Goal: Task Accomplishment & Management: Manage account settings

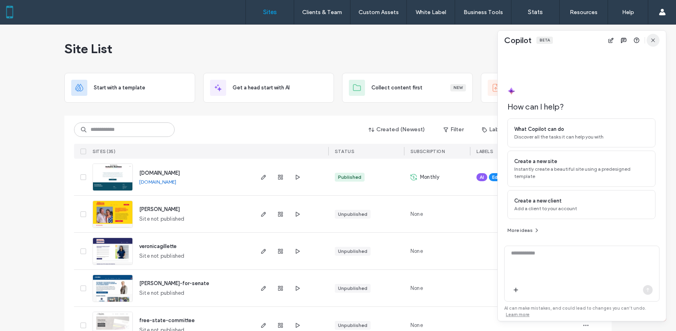
click at [654, 37] on icon "button" at bounding box center [653, 40] width 6 height 6
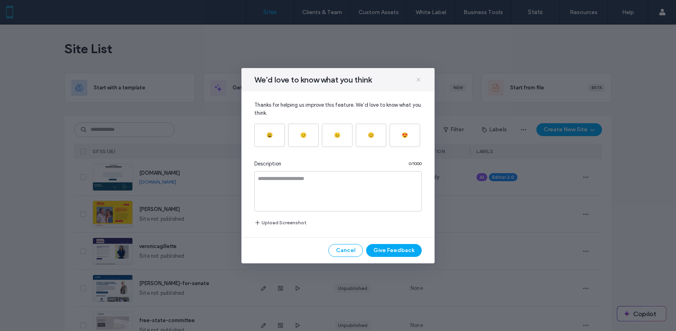
click at [420, 77] on icon at bounding box center [418, 79] width 6 height 6
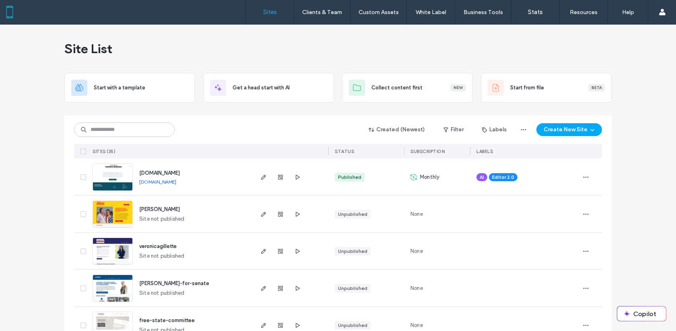
scroll to position [0, 0]
click at [101, 133] on input at bounding box center [124, 129] width 101 height 14
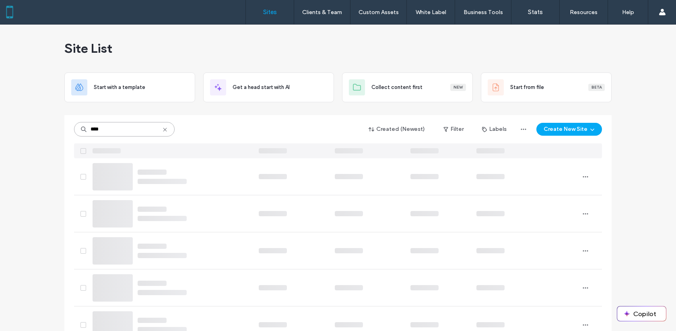
scroll to position [0, 0]
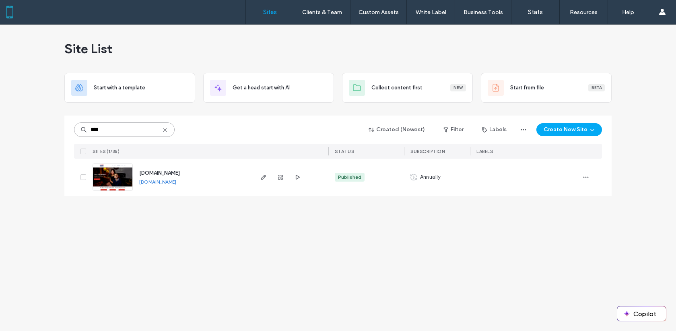
type input "****"
click at [173, 171] on span "www.votemaggieballard.com" at bounding box center [159, 173] width 41 height 6
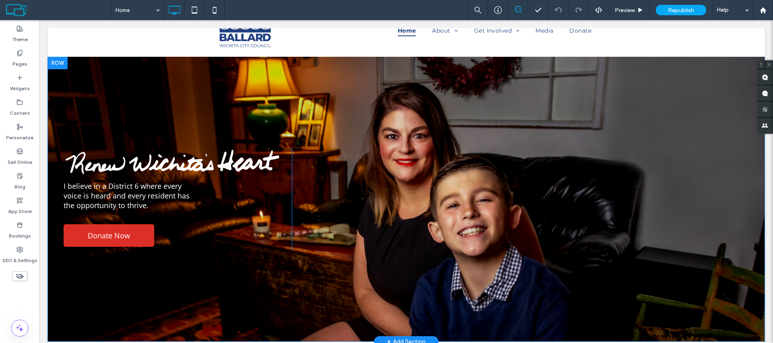
scroll to position [40, 0]
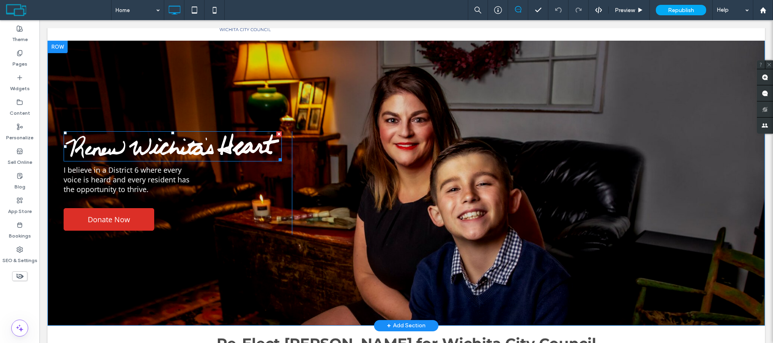
click at [231, 148] on img at bounding box center [173, 146] width 218 height 30
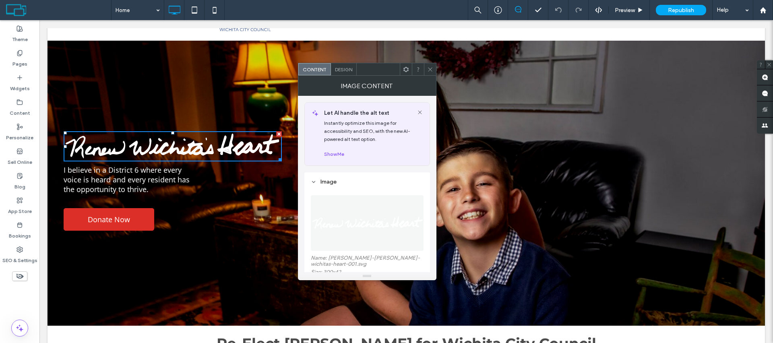
click at [167, 176] on span "I believe in a District 6 where every voice is heard and every resident has the…" at bounding box center [127, 179] width 126 height 29
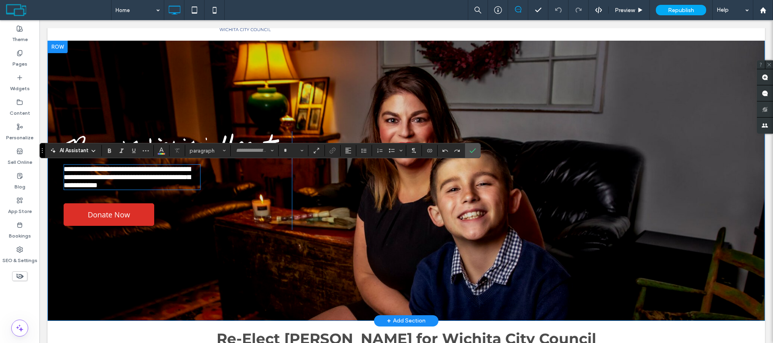
type input "*********"
type input "**"
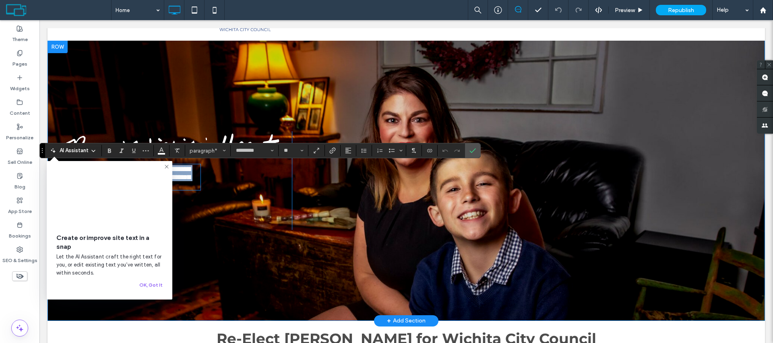
click at [239, 102] on div "**********" at bounding box center [405, 180] width 717 height 280
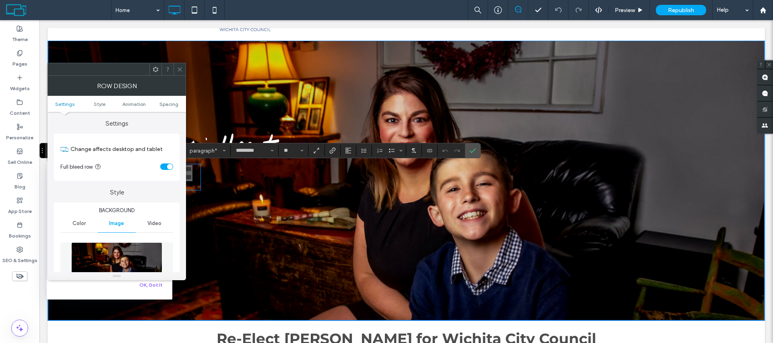
click at [182, 72] on span at bounding box center [180, 69] width 6 height 12
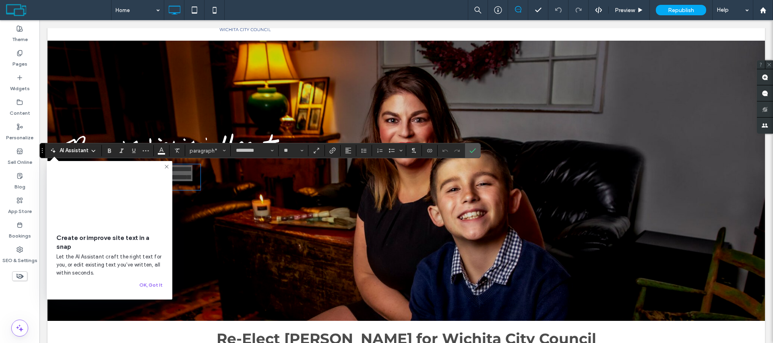
click at [167, 165] on icon at bounding box center [166, 166] width 6 height 6
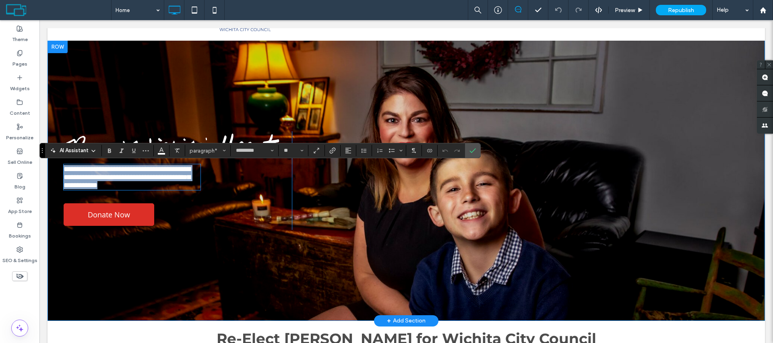
click at [197, 118] on div "**********" at bounding box center [405, 180] width 717 height 280
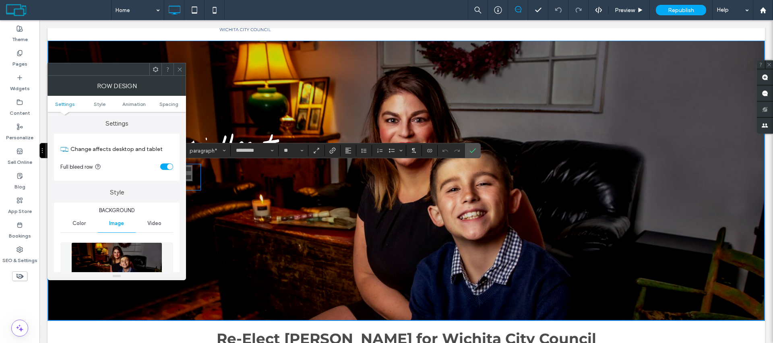
click at [179, 64] on span at bounding box center [180, 69] width 6 height 12
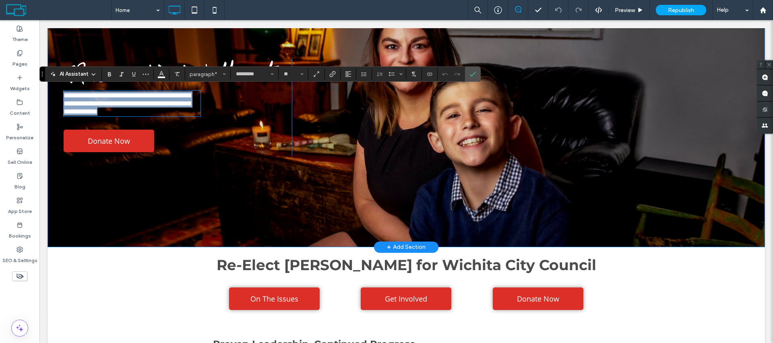
scroll to position [117, 0]
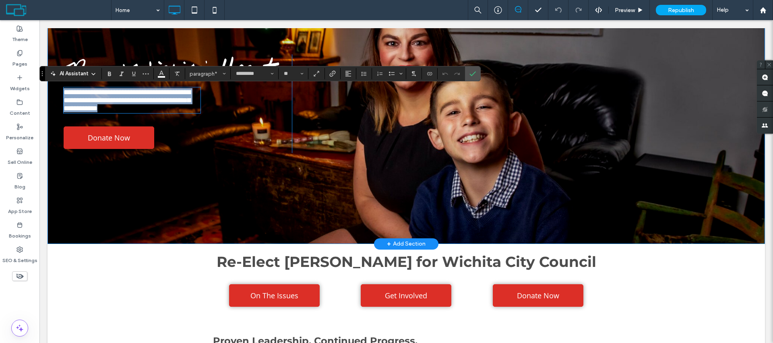
click at [251, 178] on div "**********" at bounding box center [405, 103] width 717 height 280
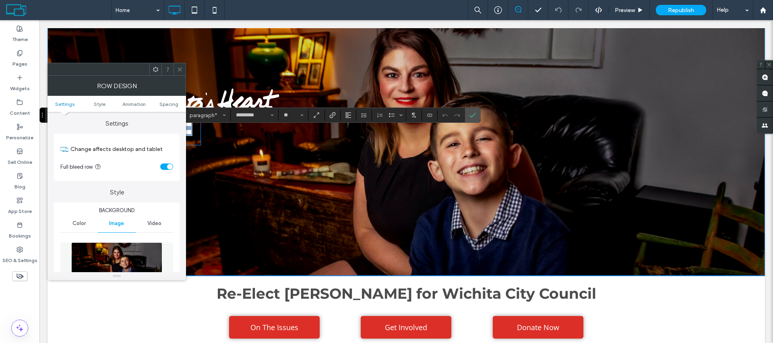
scroll to position [76, 0]
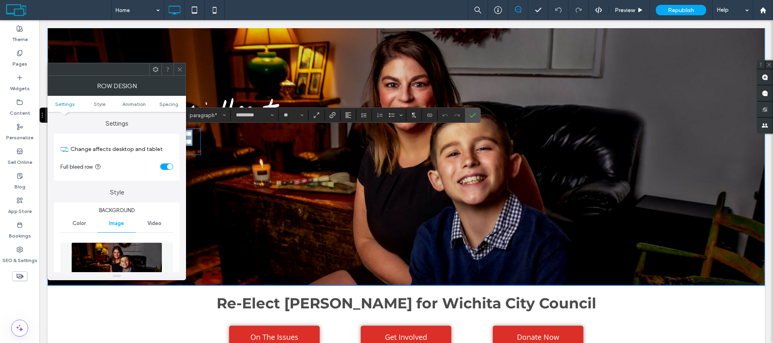
click at [261, 104] on img at bounding box center [173, 111] width 218 height 30
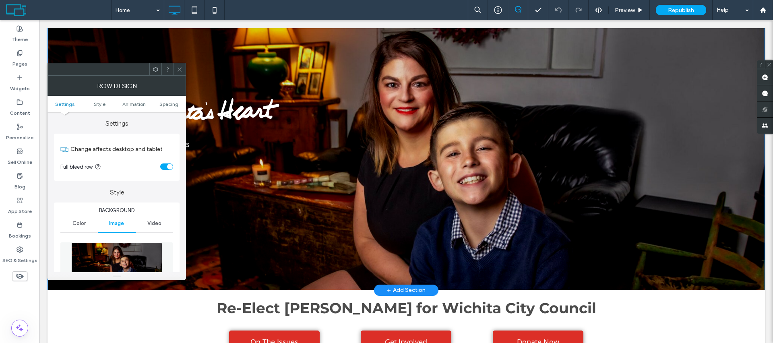
click at [371, 109] on div "I believe in a District 6 where every voice is heard and every resident has the…" at bounding box center [406, 147] width 685 height 103
click at [183, 67] on div at bounding box center [179, 69] width 12 height 12
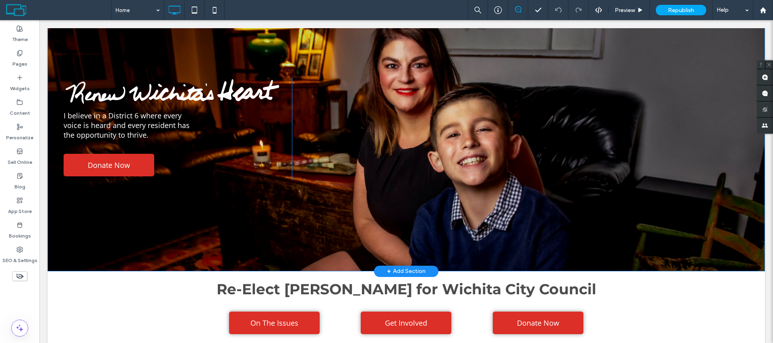
scroll to position [115, 0]
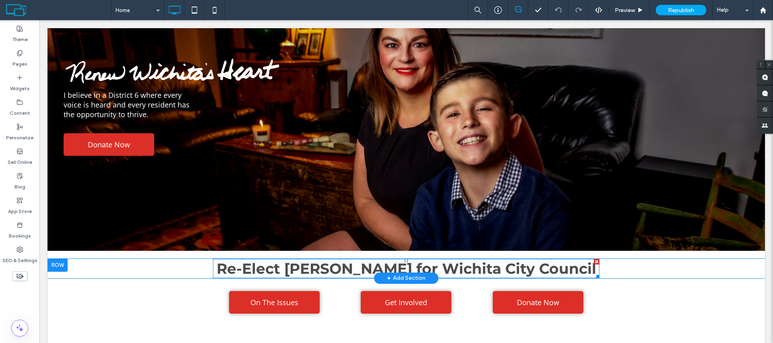
click at [268, 263] on strong "Re-Elect [PERSON_NAME] for Wichita City Council" at bounding box center [405, 269] width 379 height 18
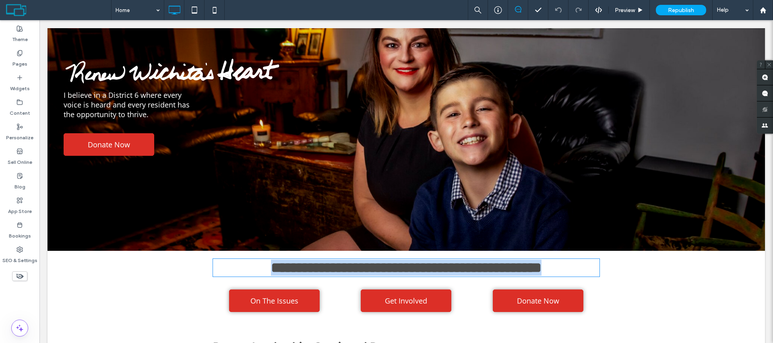
type input "**********"
type input "**"
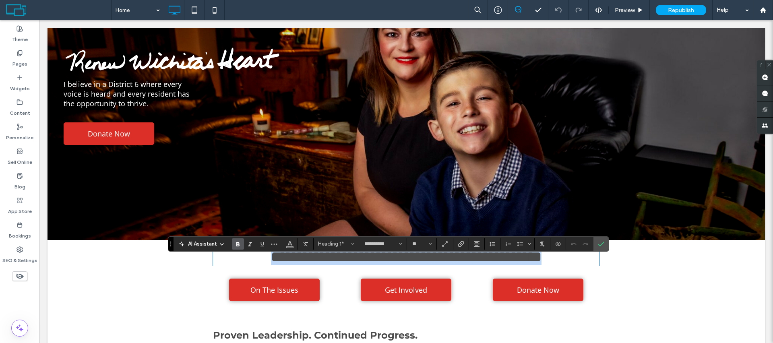
scroll to position [132, 0]
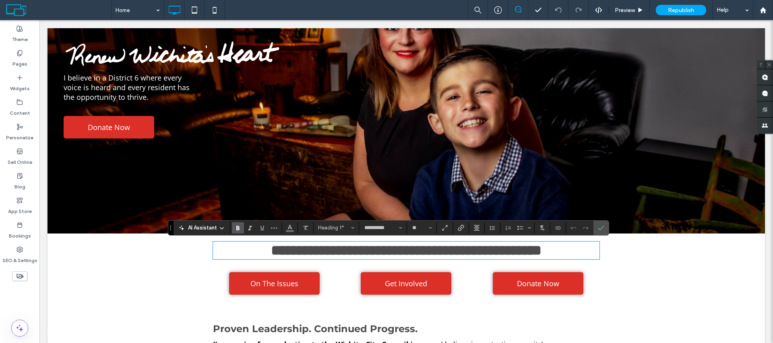
click at [201, 276] on div "On The Issues Click To Paste Get Involved Click To Paste Donate Now Click To Pa…" at bounding box center [405, 284] width 717 height 35
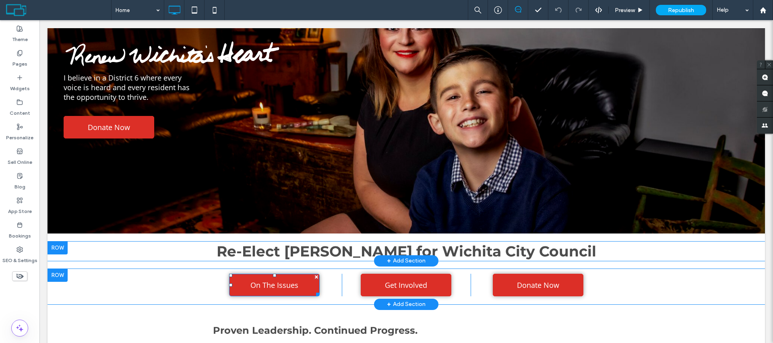
click at [273, 282] on span "On The Issues" at bounding box center [274, 285] width 48 height 10
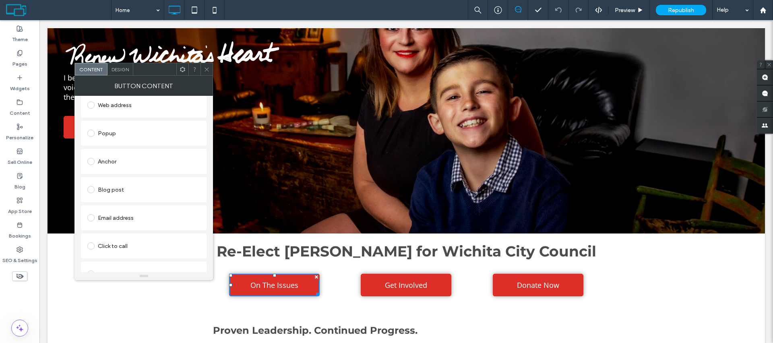
scroll to position [156, 0]
click at [207, 71] on icon at bounding box center [207, 69] width 6 height 6
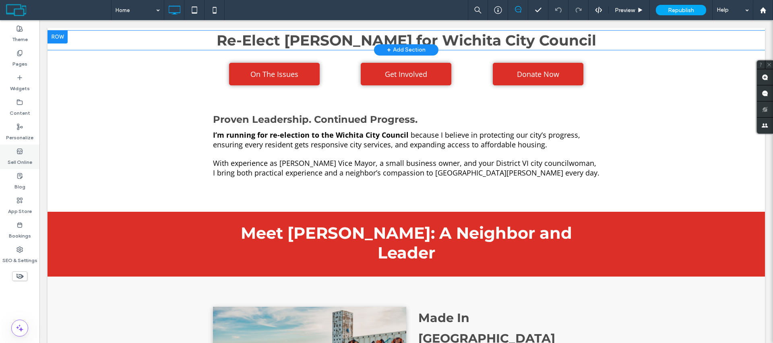
scroll to position [339, 0]
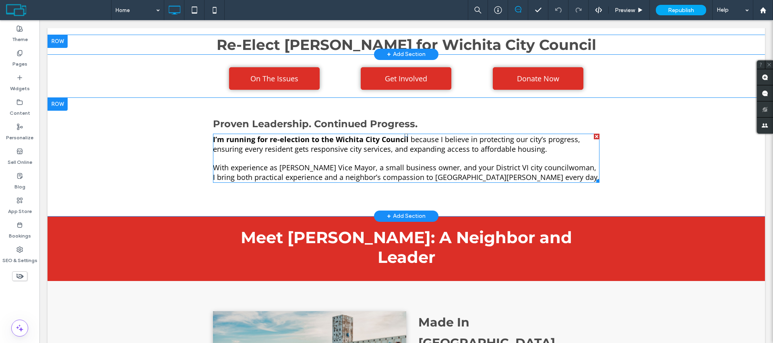
click at [253, 146] on span "because I believe in protecting our city’s progress, ensuring every resident ge…" at bounding box center [396, 143] width 367 height 19
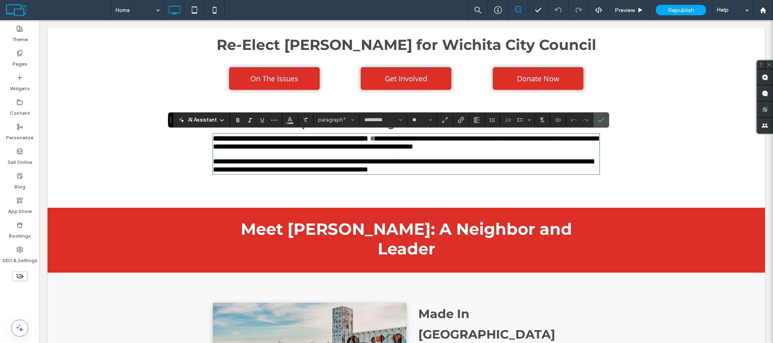
click at [185, 151] on div "**********" at bounding box center [405, 153] width 717 height 110
click at [169, 91] on div "On The Issues Click To Paste Get Involved Click To Paste Donate Now Click To Pa…" at bounding box center [405, 79] width 717 height 35
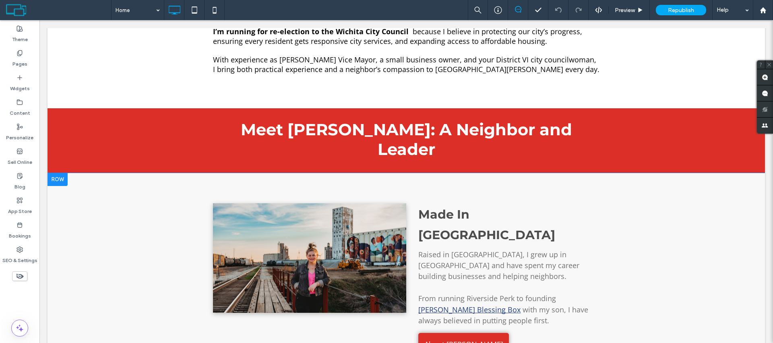
scroll to position [451, 0]
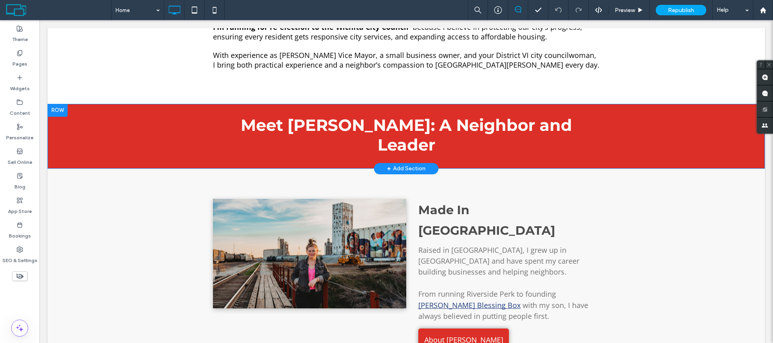
click at [82, 115] on section "Meet [PERSON_NAME]: A Neighbor and Leader Click To Paste Row + Add Section" at bounding box center [405, 136] width 717 height 65
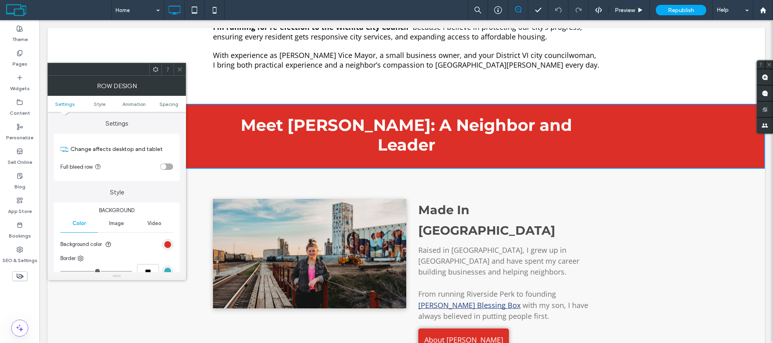
click at [177, 72] on span at bounding box center [180, 69] width 6 height 12
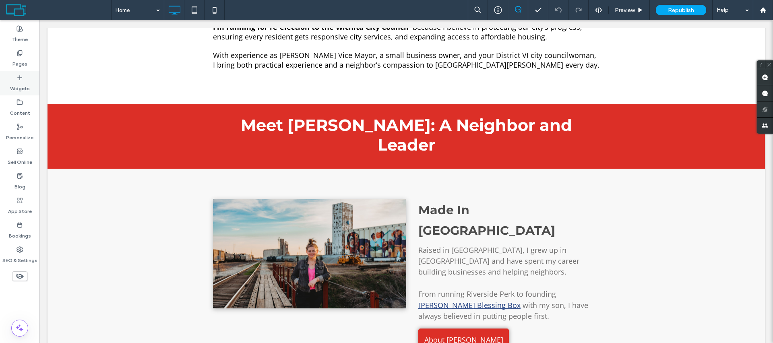
click at [21, 81] on label "Widgets" at bounding box center [20, 86] width 20 height 11
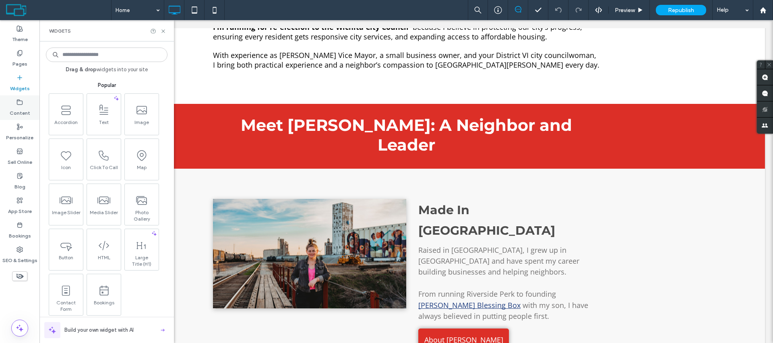
click at [21, 104] on use at bounding box center [19, 101] width 5 height 5
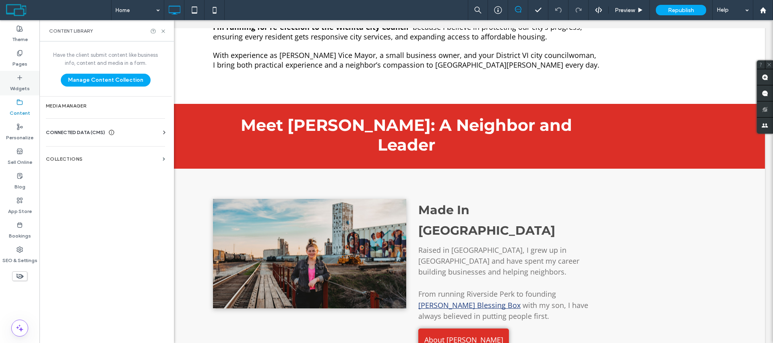
click at [21, 79] on icon at bounding box center [19, 77] width 6 height 6
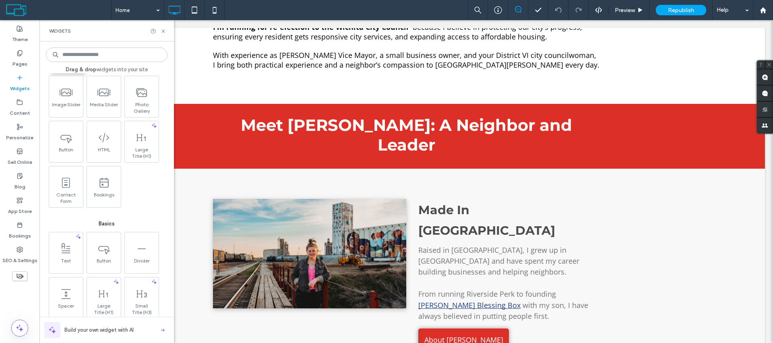
scroll to position [0, 0]
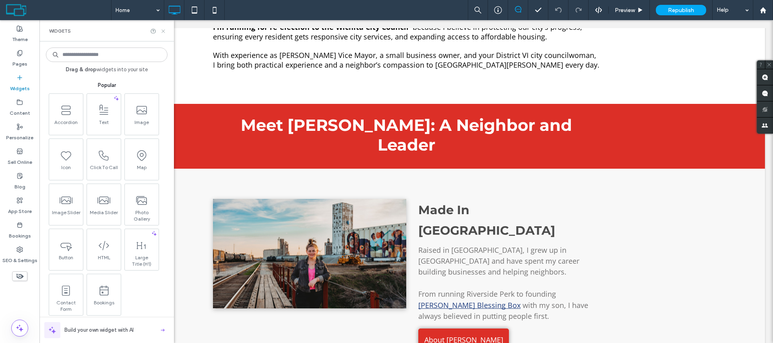
click at [160, 31] on icon at bounding box center [163, 31] width 6 height 6
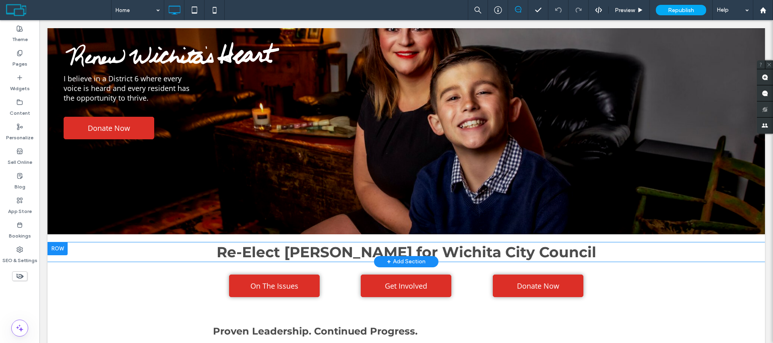
scroll to position [114, 0]
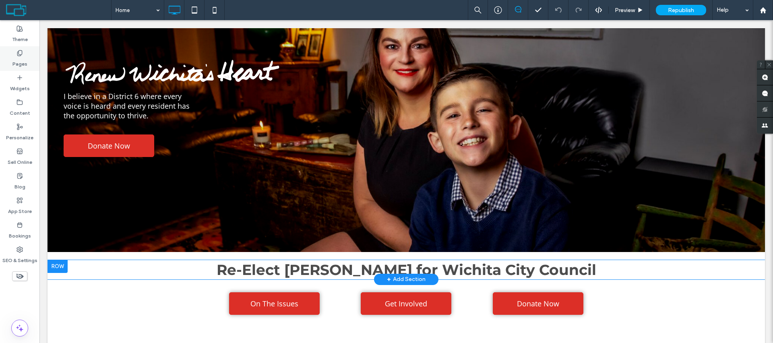
click at [18, 53] on use at bounding box center [19, 52] width 4 height 5
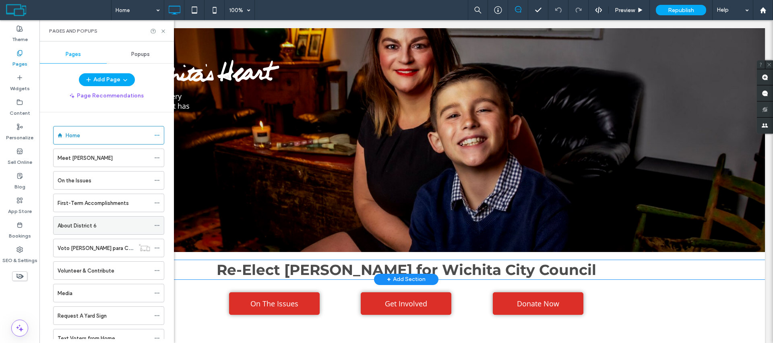
scroll to position [74, 0]
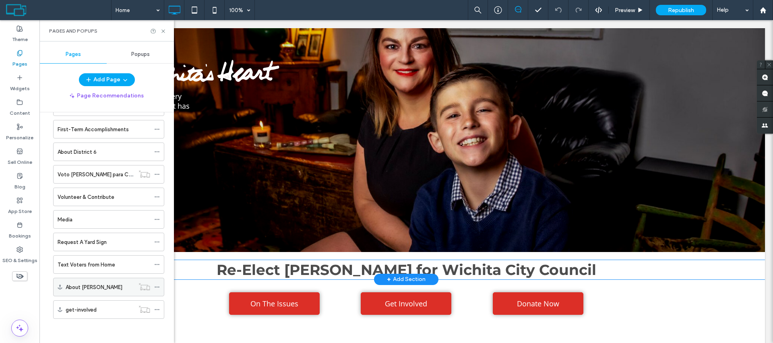
click at [93, 287] on label "About [PERSON_NAME]" at bounding box center [94, 287] width 57 height 14
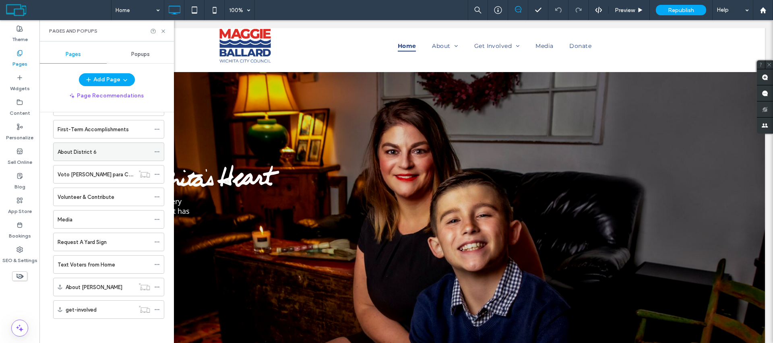
scroll to position [0, 0]
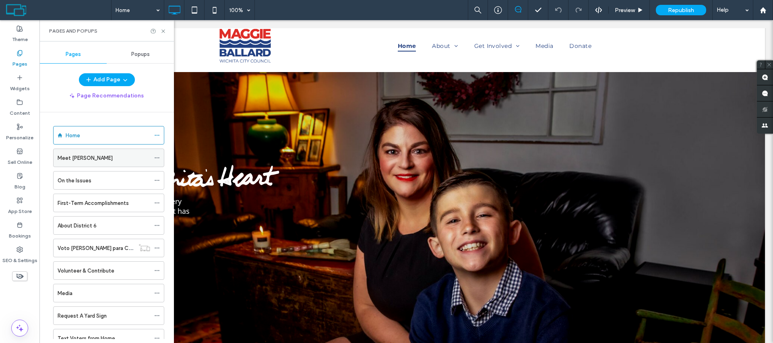
click at [88, 160] on label "Meet [PERSON_NAME]" at bounding box center [85, 158] width 55 height 14
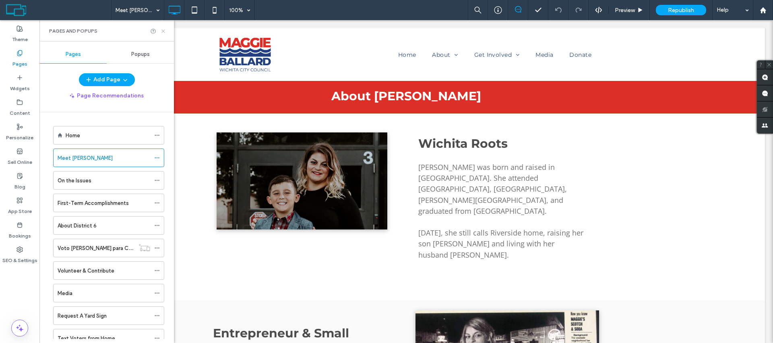
click at [161, 33] on icon at bounding box center [163, 31] width 6 height 6
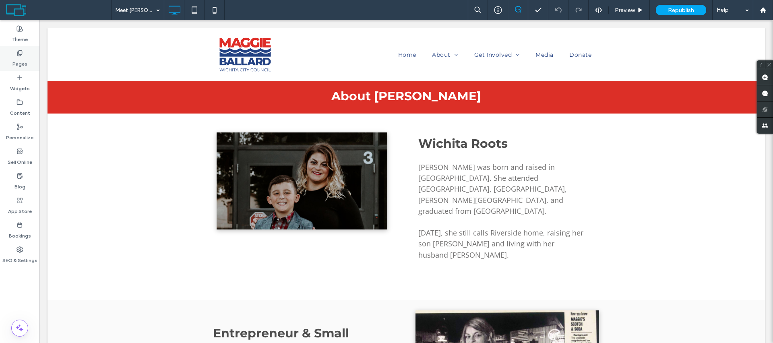
click at [19, 58] on label "Pages" at bounding box center [19, 61] width 15 height 11
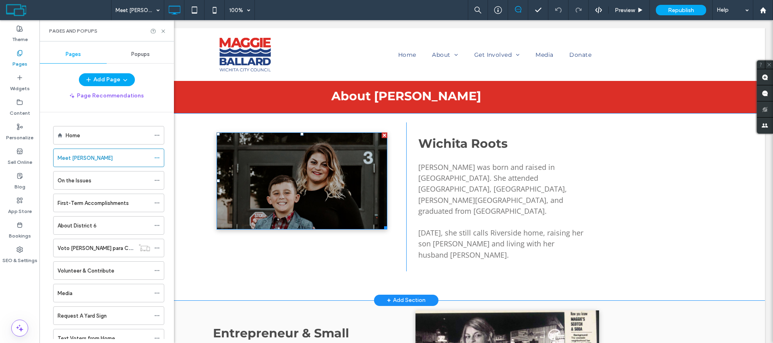
scroll to position [63, 0]
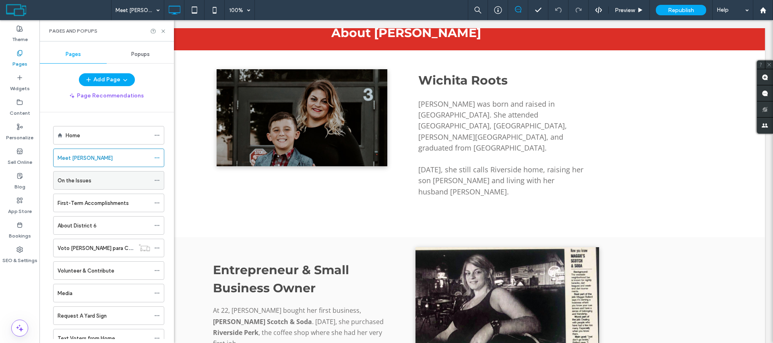
click at [101, 185] on div "On the Issues" at bounding box center [104, 180] width 93 height 18
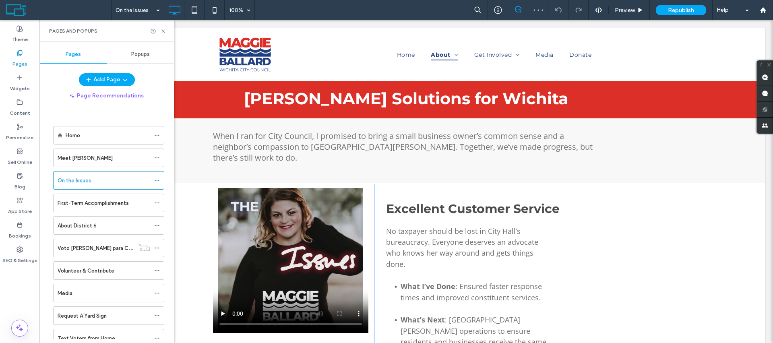
scroll to position [0, 0]
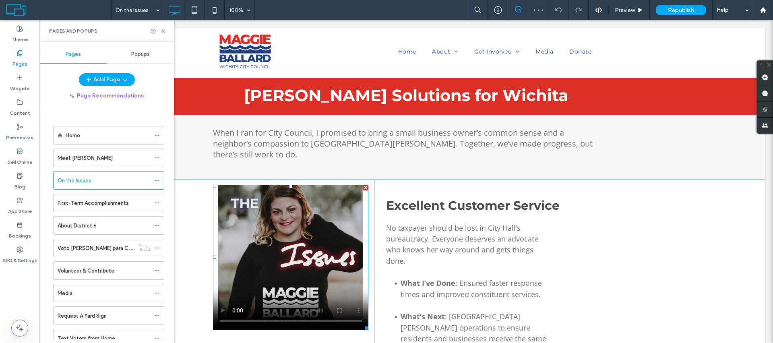
click at [223, 301] on span at bounding box center [290, 257] width 155 height 145
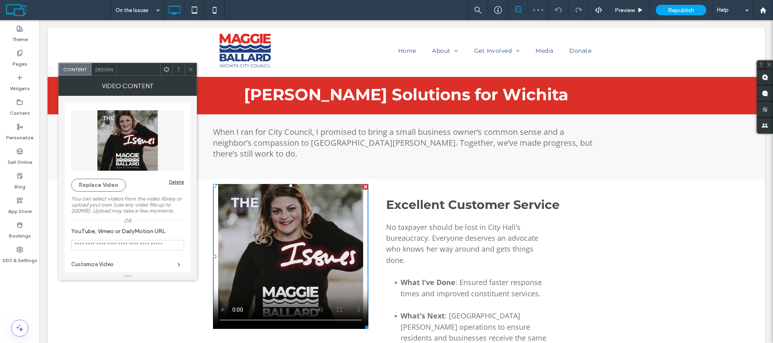
scroll to position [4, 0]
click at [191, 71] on icon at bounding box center [190, 69] width 6 height 6
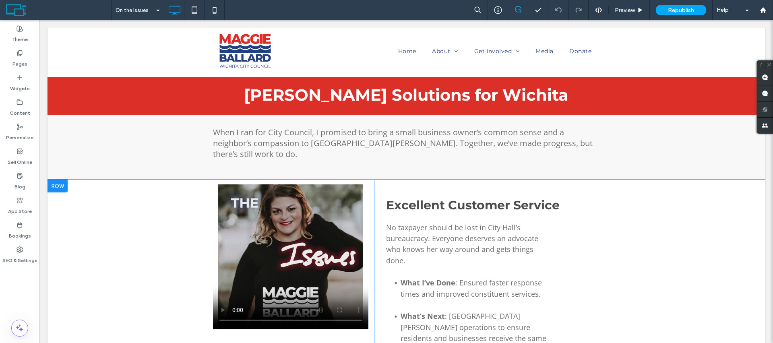
scroll to position [77, 0]
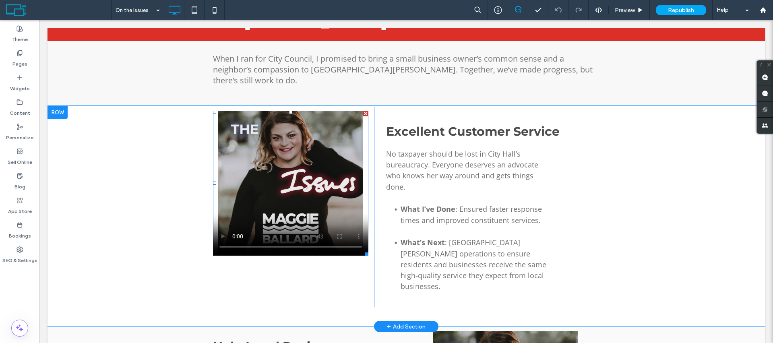
click at [256, 186] on span at bounding box center [290, 183] width 155 height 145
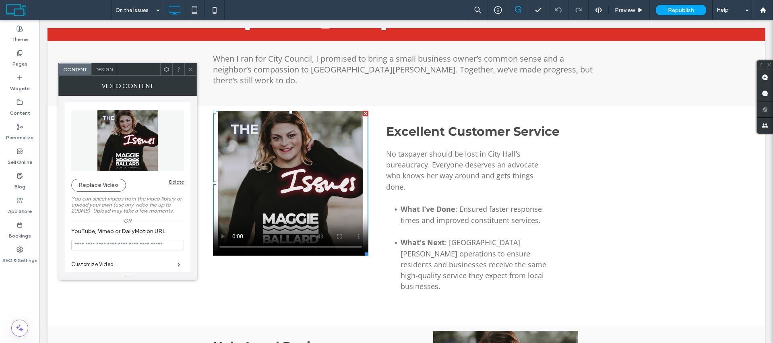
click at [191, 68] on icon at bounding box center [190, 69] width 6 height 6
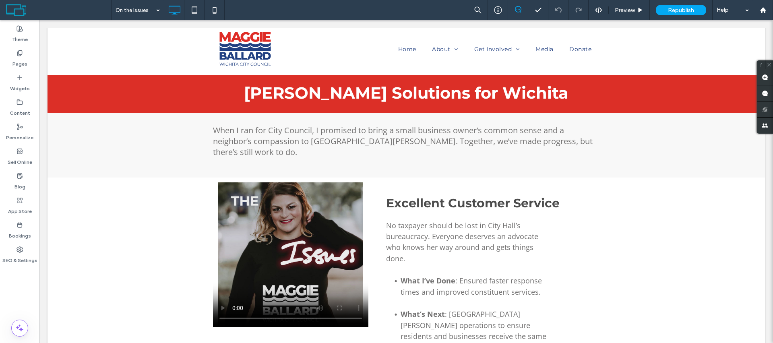
scroll to position [0, 0]
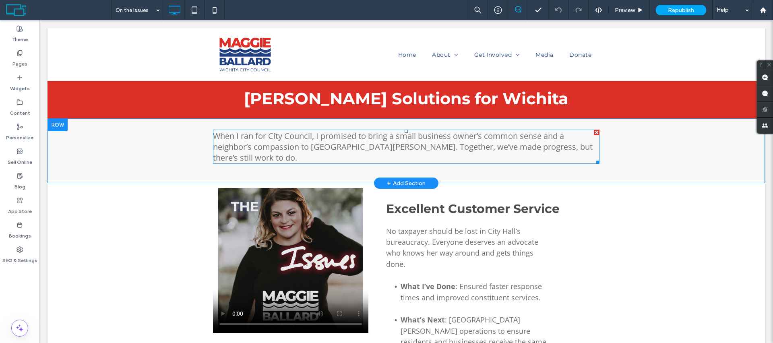
click at [300, 136] on span "When I ran for City Council, I promised to bring a small business owner’s commo…" at bounding box center [402, 146] width 379 height 33
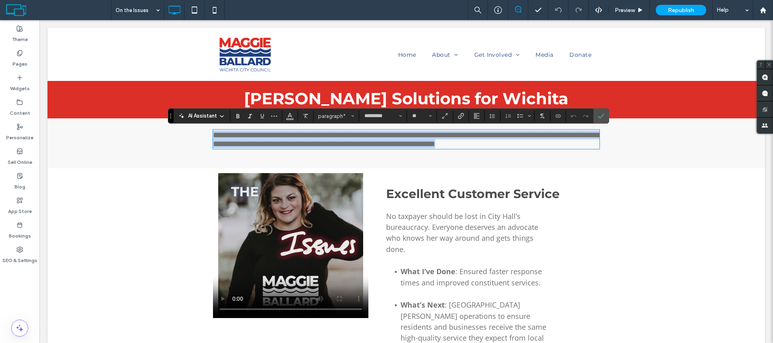
click at [213, 134] on span "**********" at bounding box center [406, 139] width 386 height 17
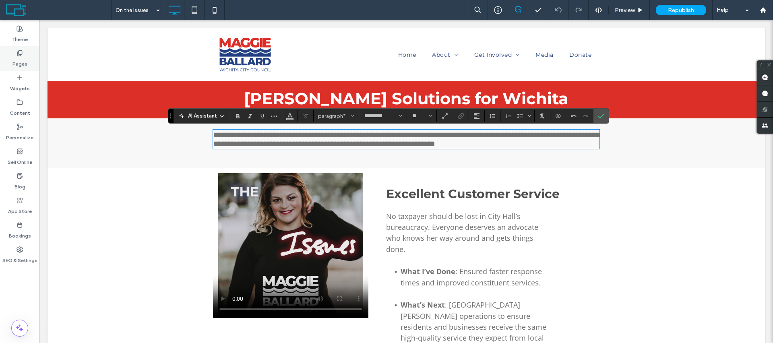
click at [22, 60] on label "Pages" at bounding box center [19, 61] width 15 height 11
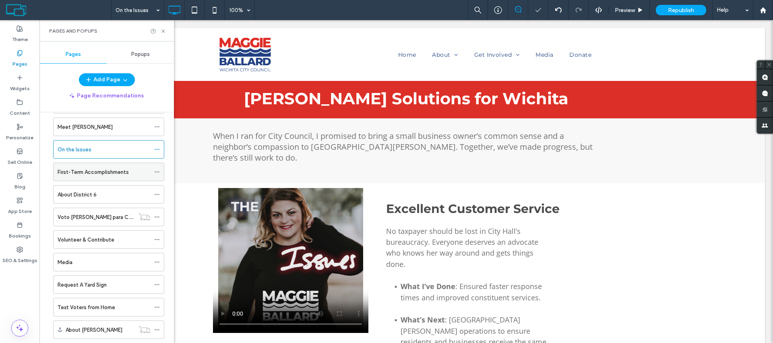
scroll to position [31, 0]
click at [93, 175] on label "First-Term Accomplishments" at bounding box center [93, 172] width 71 height 14
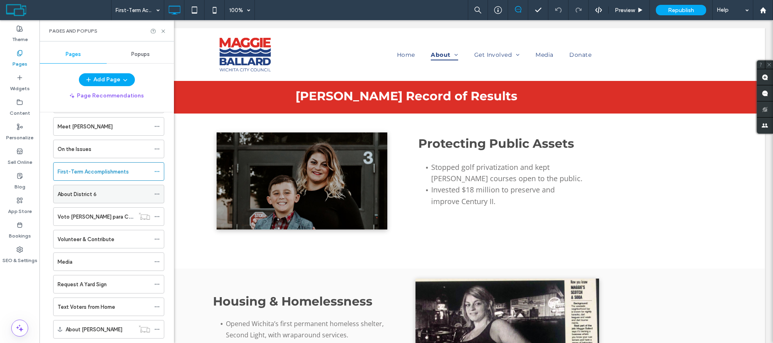
click at [93, 198] on div "About District 6" at bounding box center [104, 194] width 93 height 18
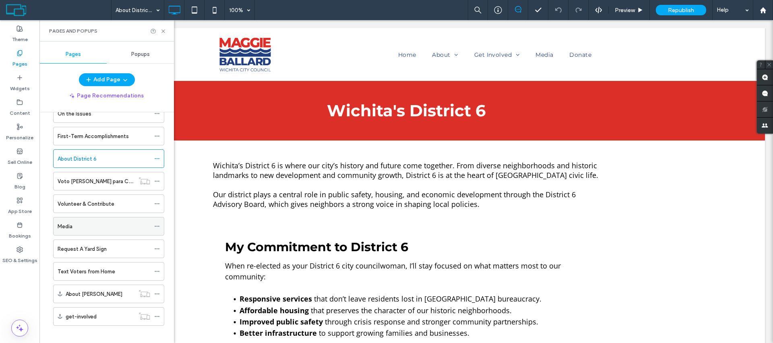
scroll to position [67, 0]
click at [99, 249] on label "Request A Yard Sign" at bounding box center [82, 248] width 49 height 14
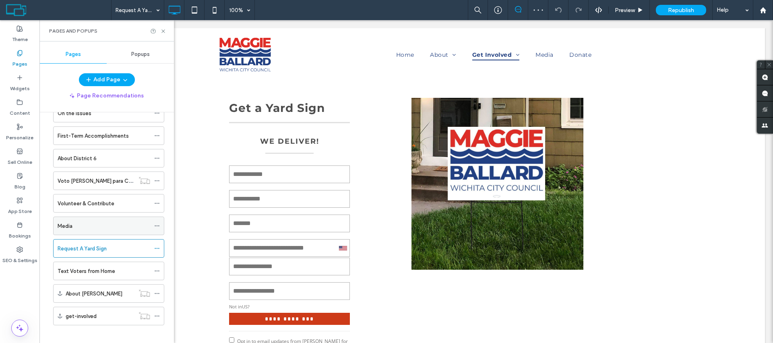
click at [70, 227] on label "Media" at bounding box center [65, 226] width 15 height 14
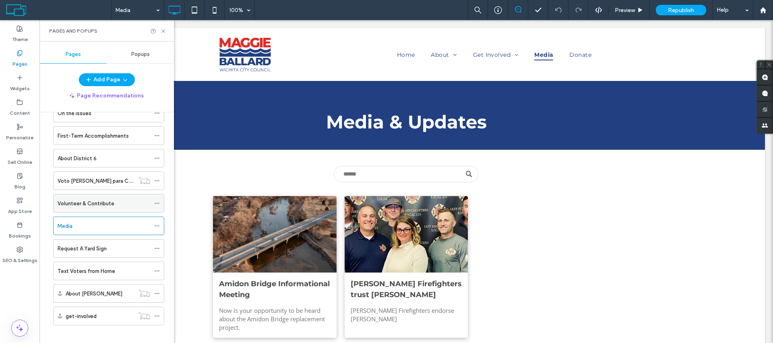
click at [82, 201] on label "Volunteer & Contribute" at bounding box center [86, 203] width 57 height 14
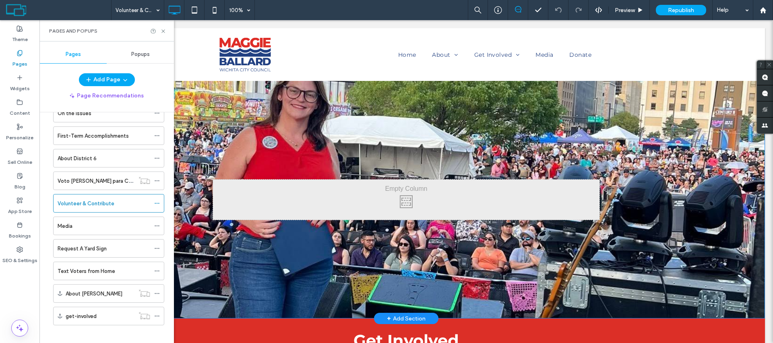
click at [659, 287] on div "Click To Paste Row + Add Section" at bounding box center [405, 199] width 717 height 238
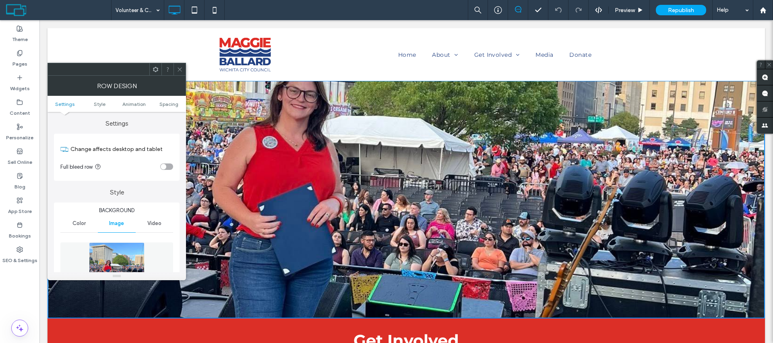
click at [165, 167] on div "toggle" at bounding box center [164, 167] width 6 height 6
click at [196, 8] on icon at bounding box center [194, 10] width 16 height 16
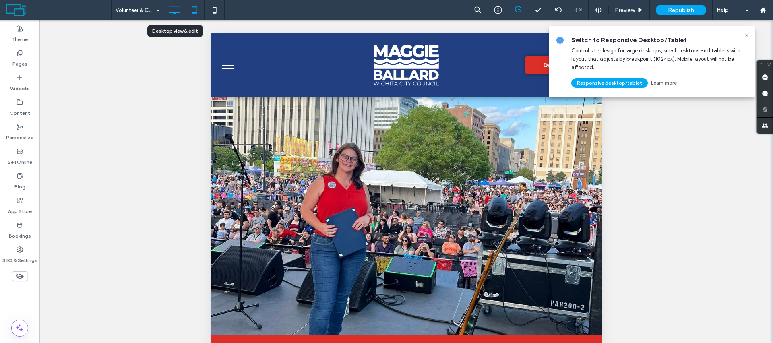
click at [174, 12] on icon at bounding box center [174, 10] width 16 height 16
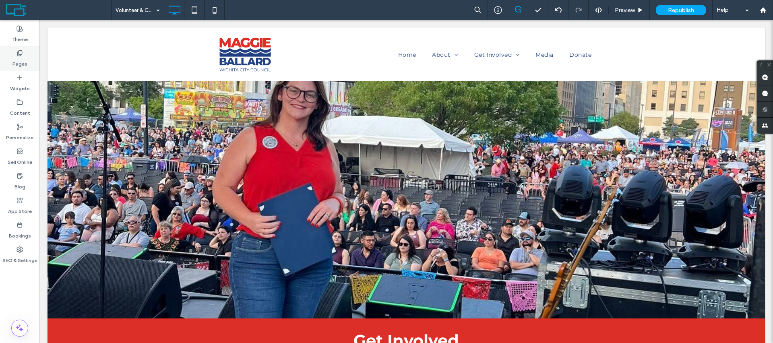
click at [19, 59] on label "Pages" at bounding box center [19, 61] width 15 height 11
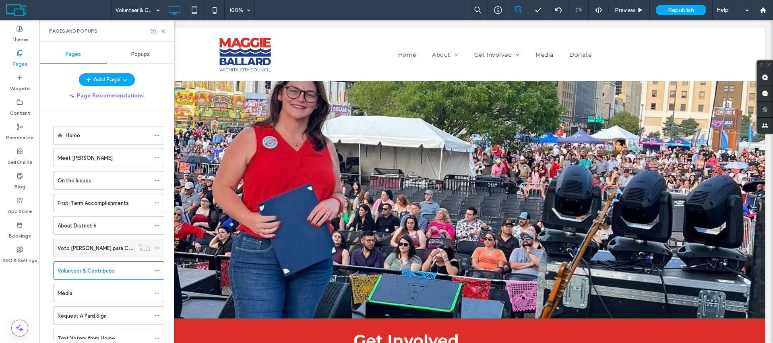
click at [89, 245] on label "Voto [PERSON_NAME] para Concejo Municipal [PERSON_NAME][GEOGRAPHIC_DATA]" at bounding box center [162, 248] width 208 height 14
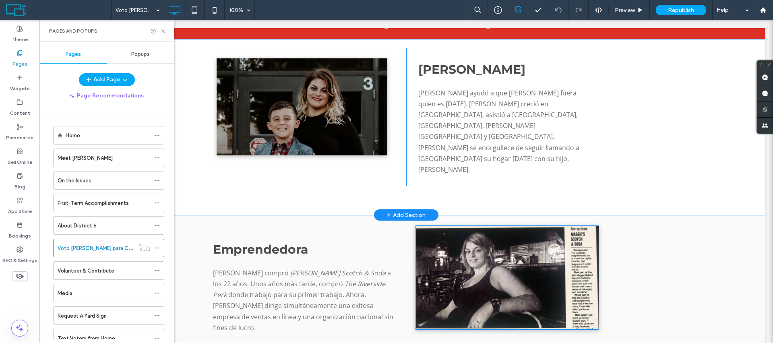
scroll to position [454, 0]
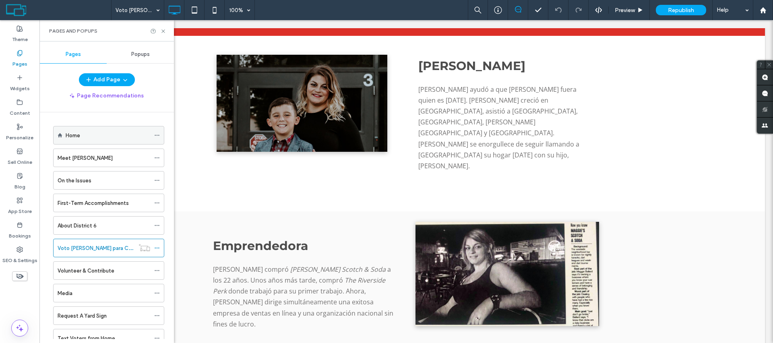
click at [111, 139] on div "Home" at bounding box center [108, 135] width 84 height 8
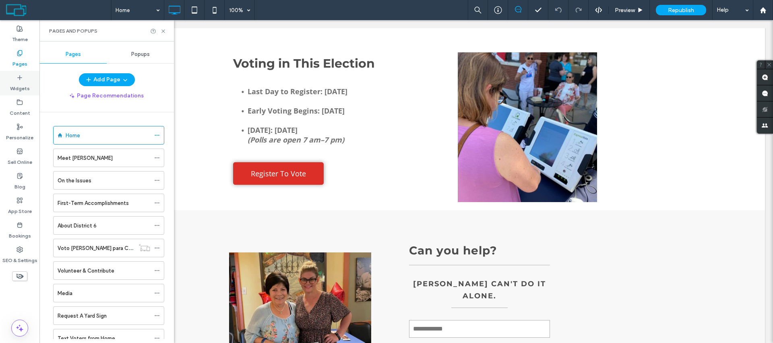
scroll to position [1261, 0]
